Goal: Answer question/provide support

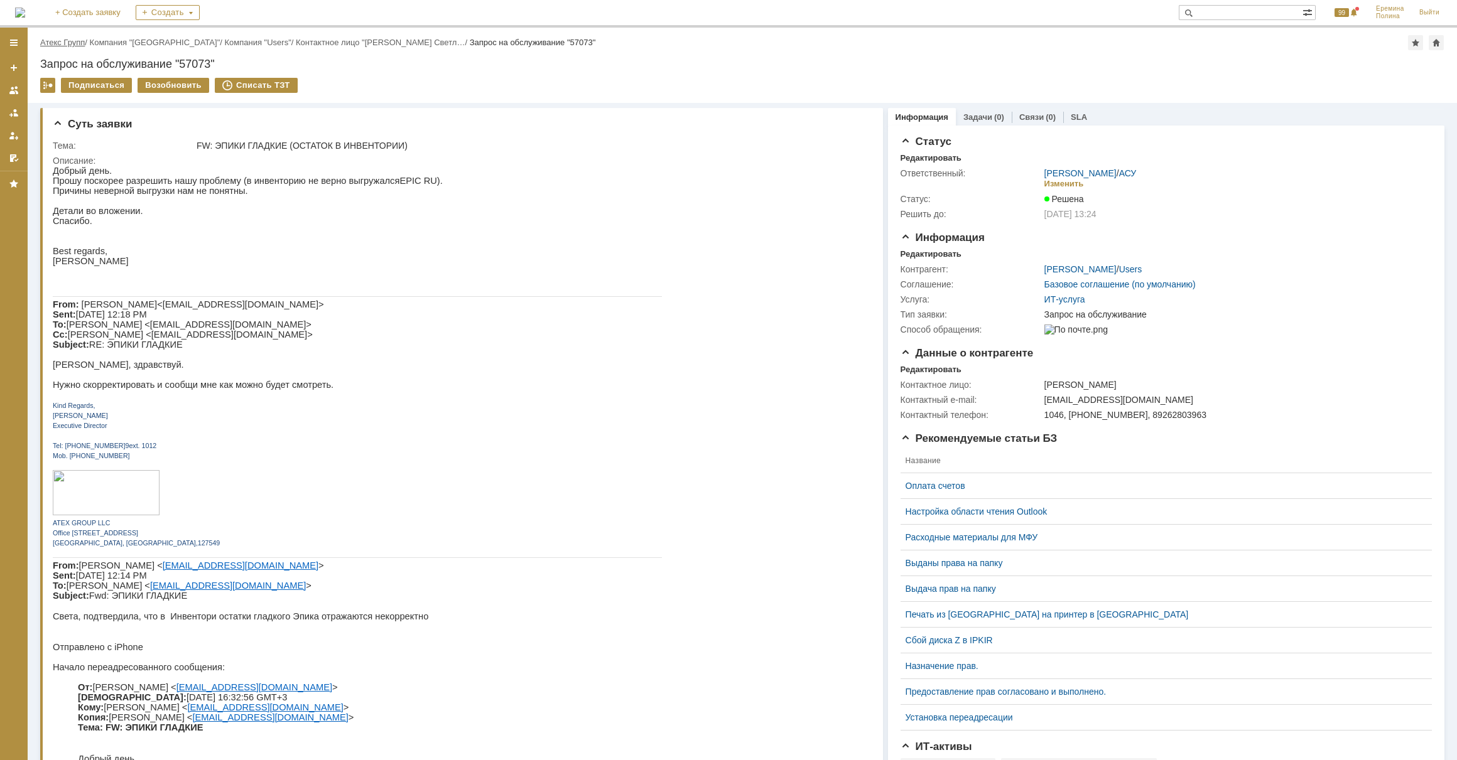
click at [77, 41] on link "Атекс Групп" at bounding box center [62, 42] width 45 height 9
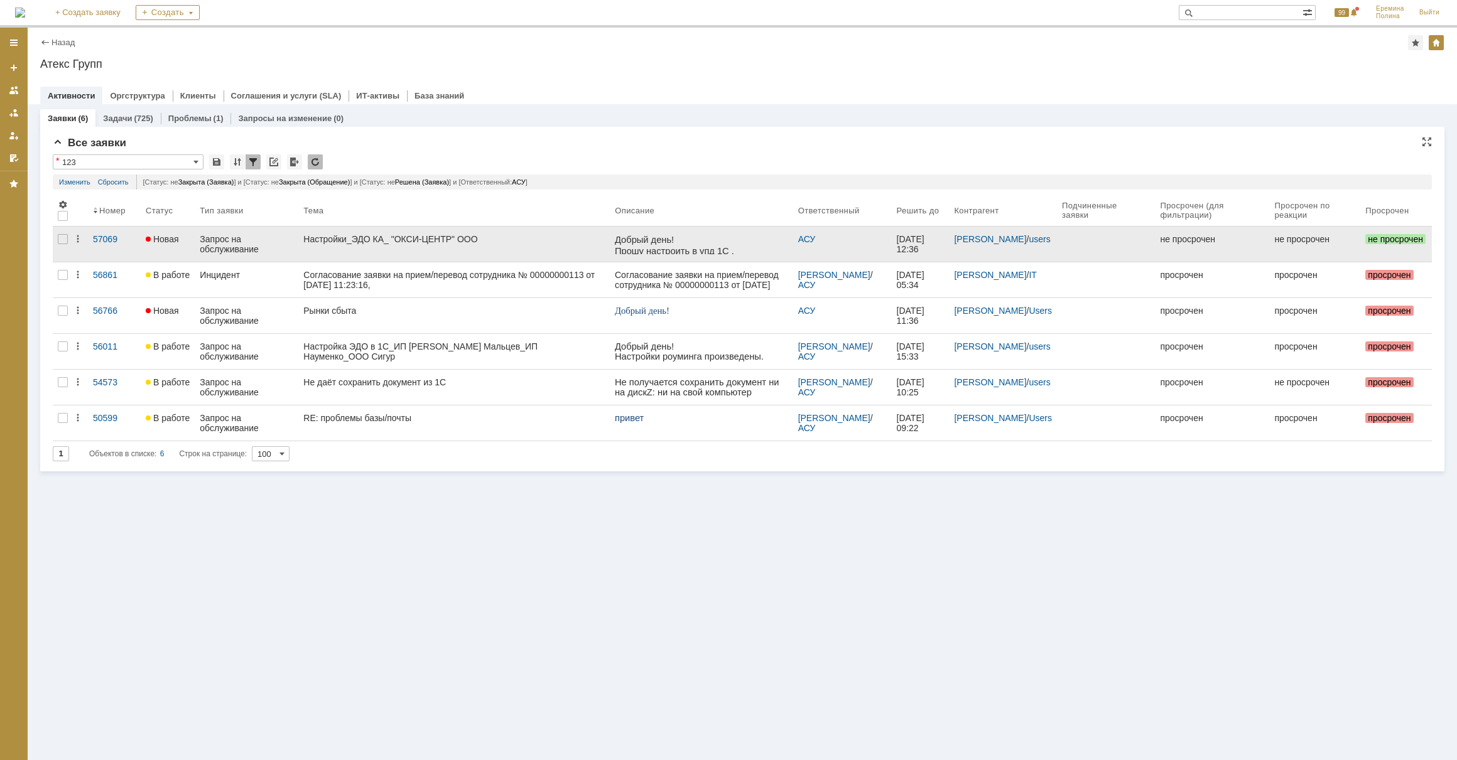
click at [339, 234] on div "Настройки_ЭДО КА_ "ОКСИ-ЦЕНТР" ООО" at bounding box center [453, 239] width 301 height 10
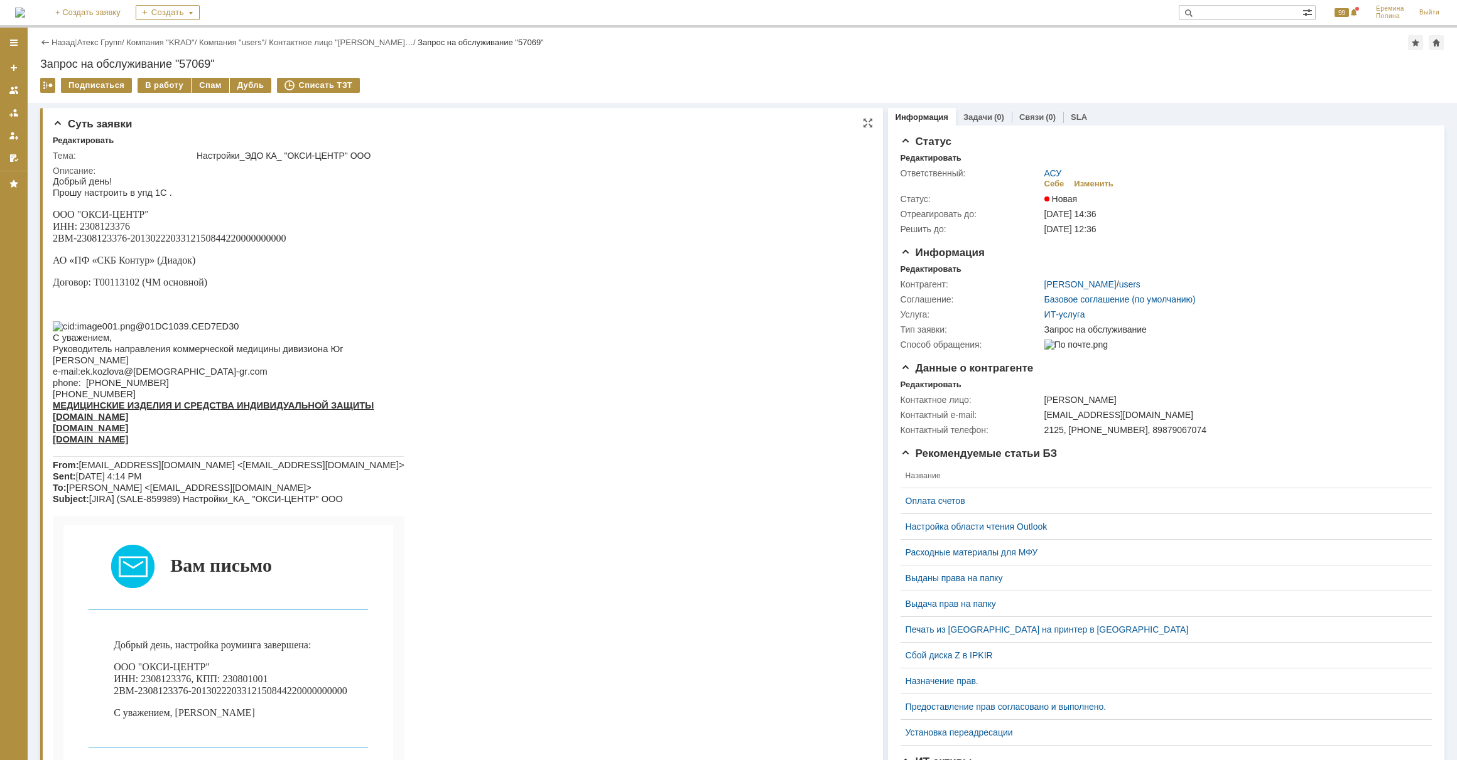
click at [118, 233] on span "ООО "ОКСИ-ЦЕНТР" ИНН: 2308123376 2BM-2308123376-2013022203312150844220000000000" at bounding box center [170, 226] width 234 height 35
copy span "2308123376"
drag, startPoint x: 54, startPoint y: 237, endPoint x: 285, endPoint y: 240, distance: 231.1
click at [285, 240] on span "ООО "ОКСИ-ЦЕНТР" ИНН: 2308123376 2BM-2308123376-2013022203312150844220000000000" at bounding box center [170, 226] width 234 height 35
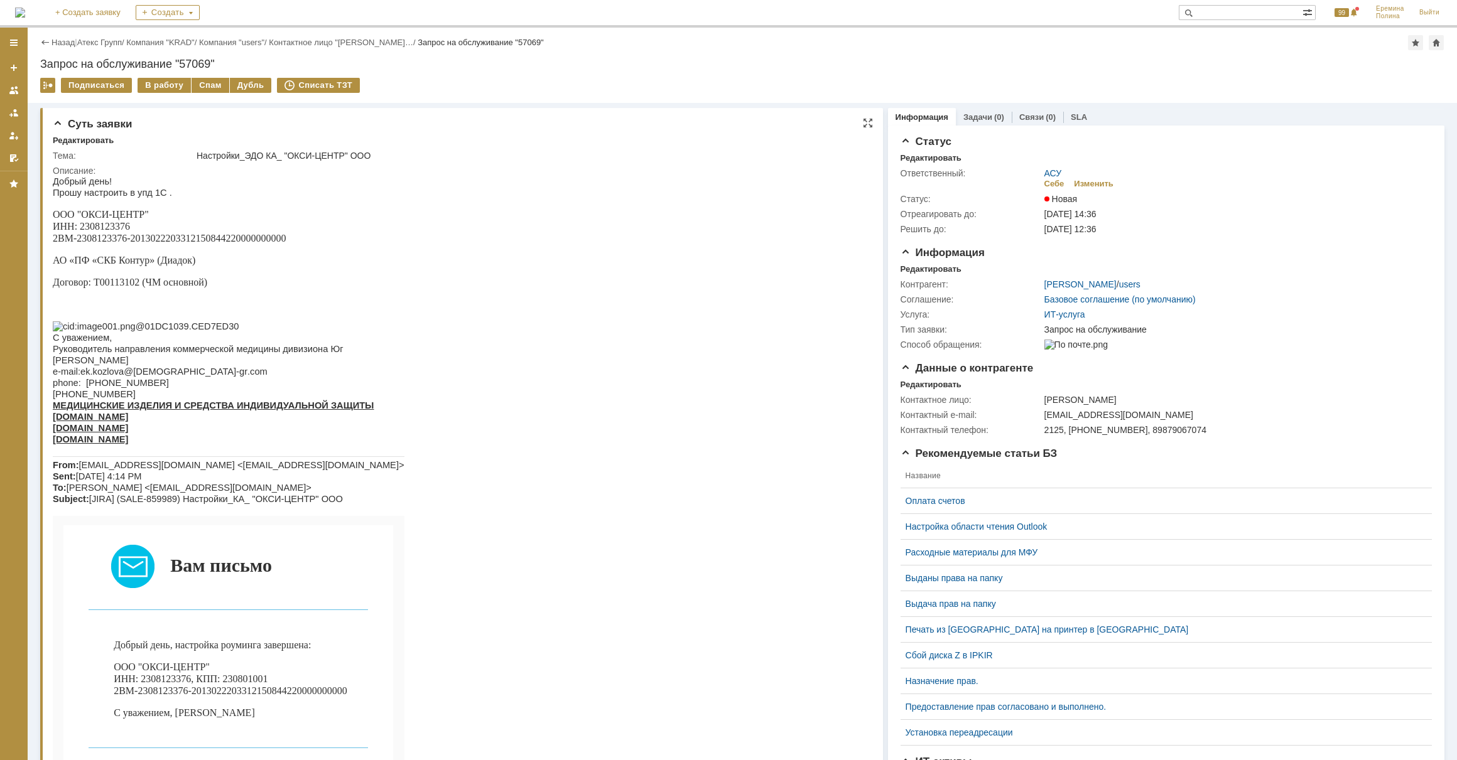
copy span "2BM-2308123376-2013022203312150844220000000000"
click at [114, 225] on span "ООО "ОКСИ-ЦЕНТР" ИНН: 2308123376 2BM-2308123376-2013022203312150844220000000000" at bounding box center [170, 226] width 234 height 35
copy span "2308123376"
click at [171, 90] on div "В работу" at bounding box center [164, 85] width 53 height 15
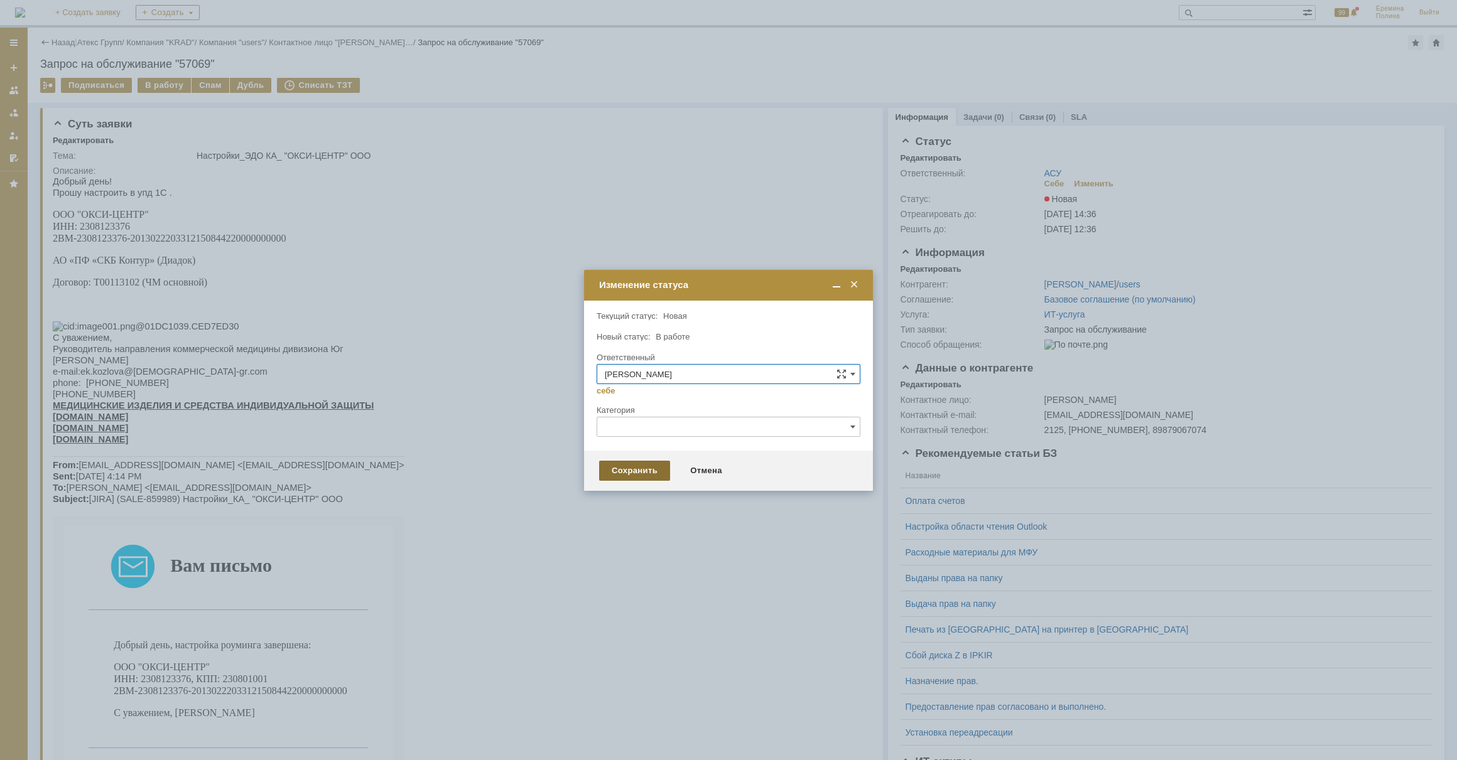
click at [629, 469] on div "Сохранить" at bounding box center [634, 471] width 71 height 20
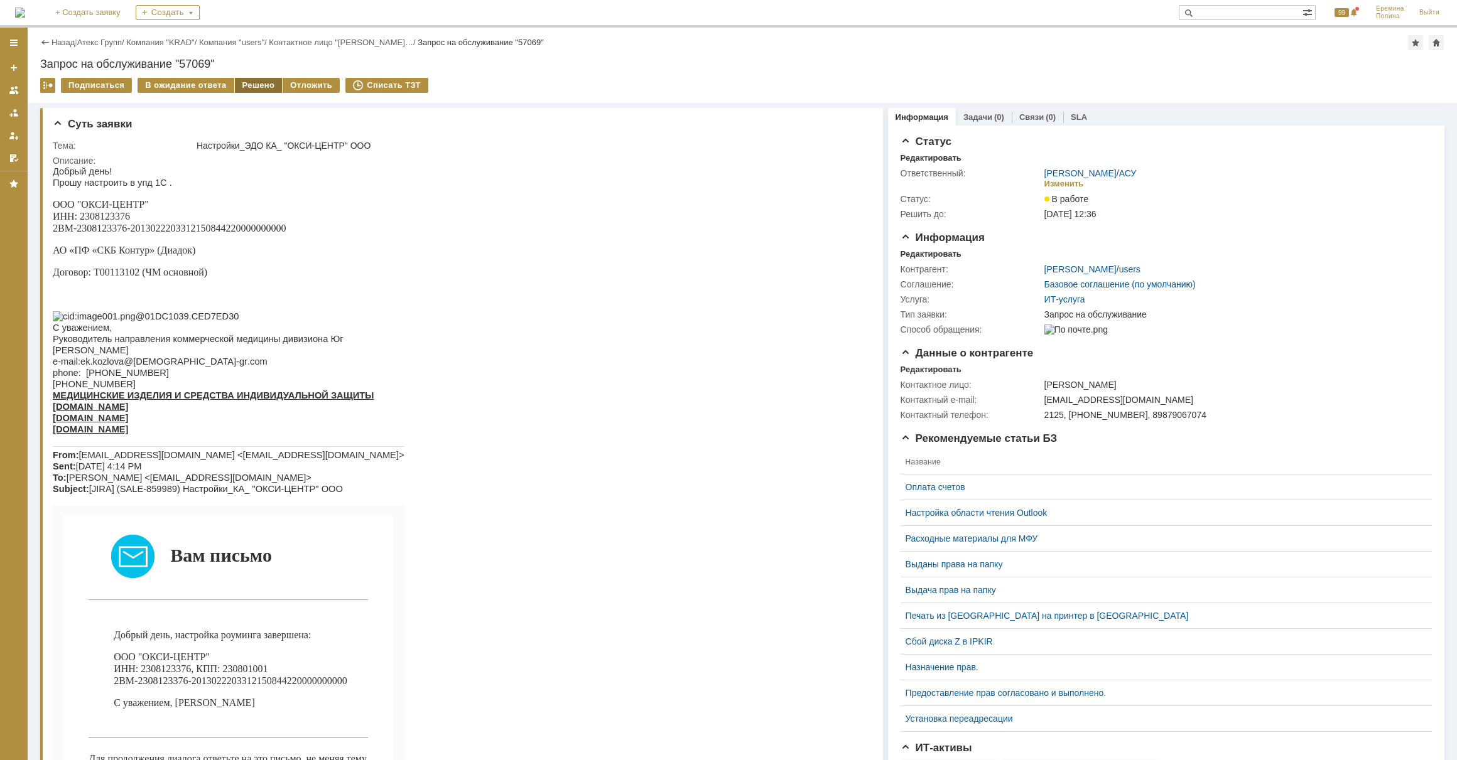
click at [256, 88] on div "Решено" at bounding box center [259, 85] width 48 height 15
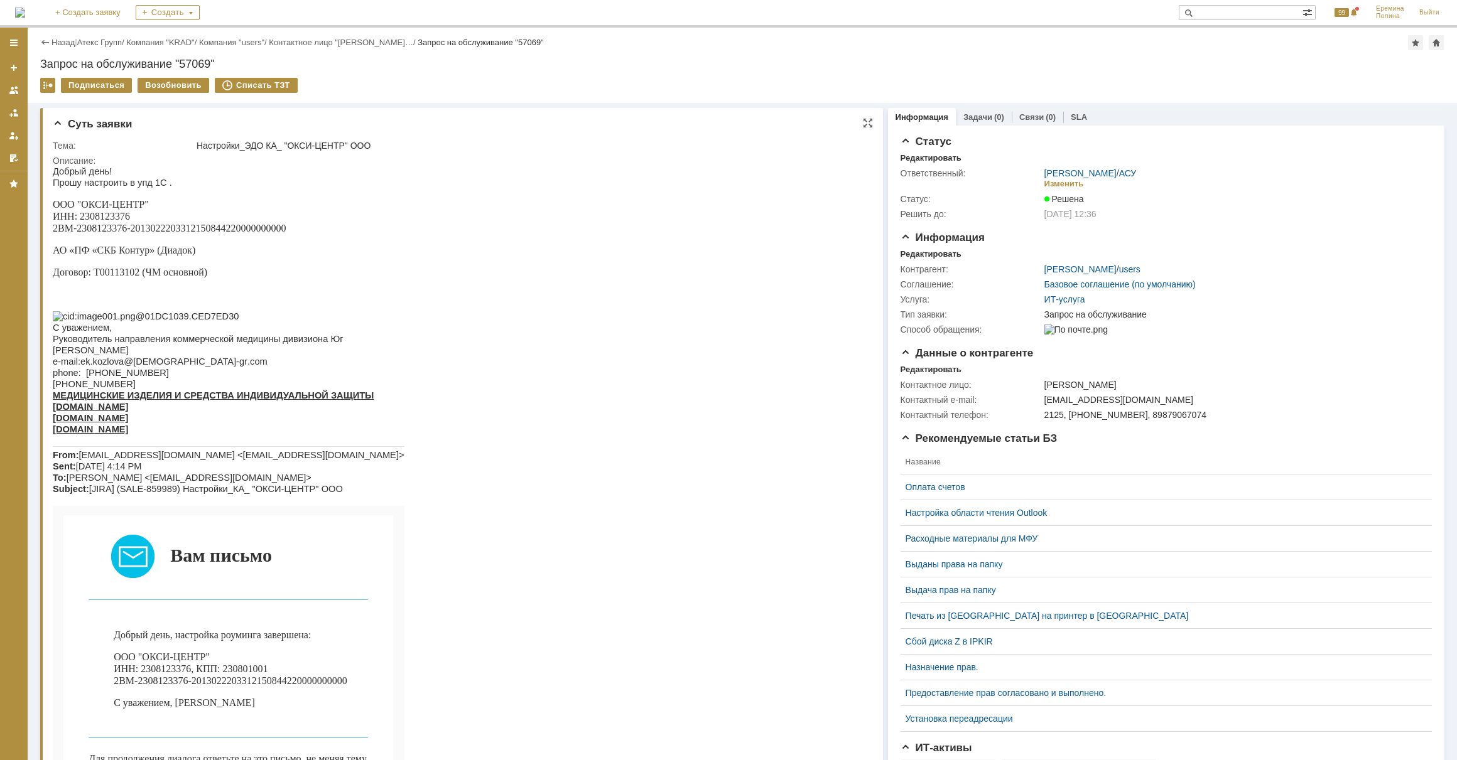
drag, startPoint x: 658, startPoint y: 676, endPoint x: 667, endPoint y: 706, distance: 32.0
click at [667, 706] on html "Добрый день! Прошу настроить в упд 1С . ООО "ОКСИ-ЦЕНТР" ИНН: 2308123376 2BM-23…" at bounding box center [456, 532] width 806 height 732
